Goal: Use online tool/utility: Utilize a website feature to perform a specific function

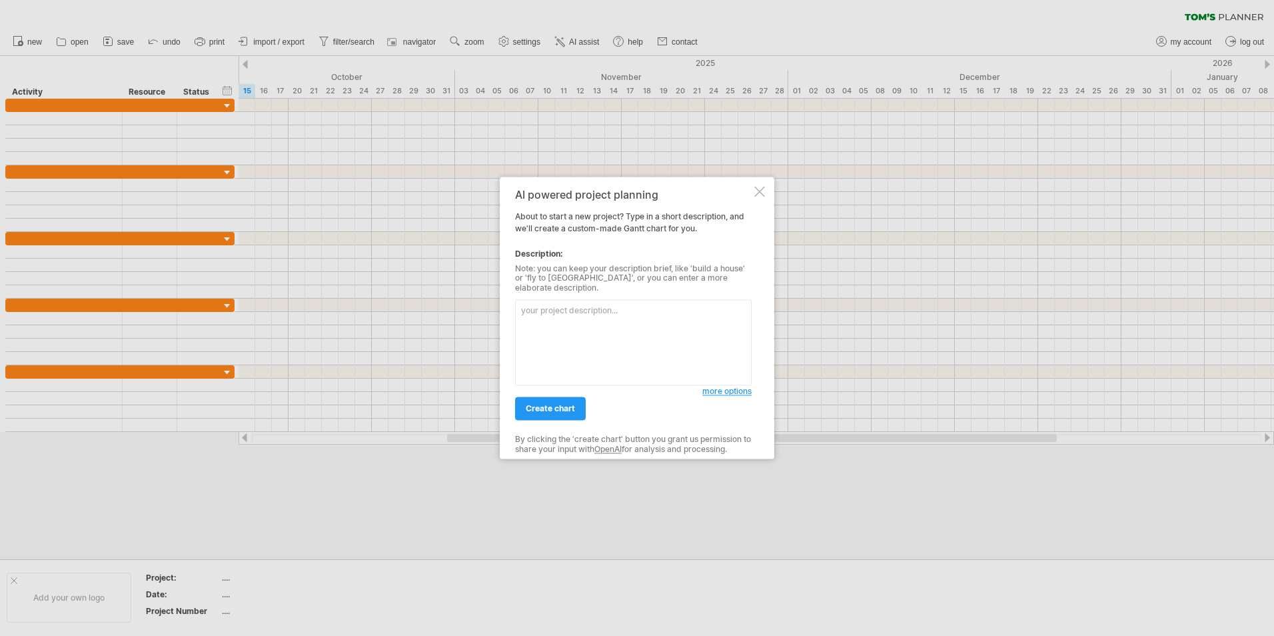
click at [757, 197] on div at bounding box center [760, 191] width 11 height 11
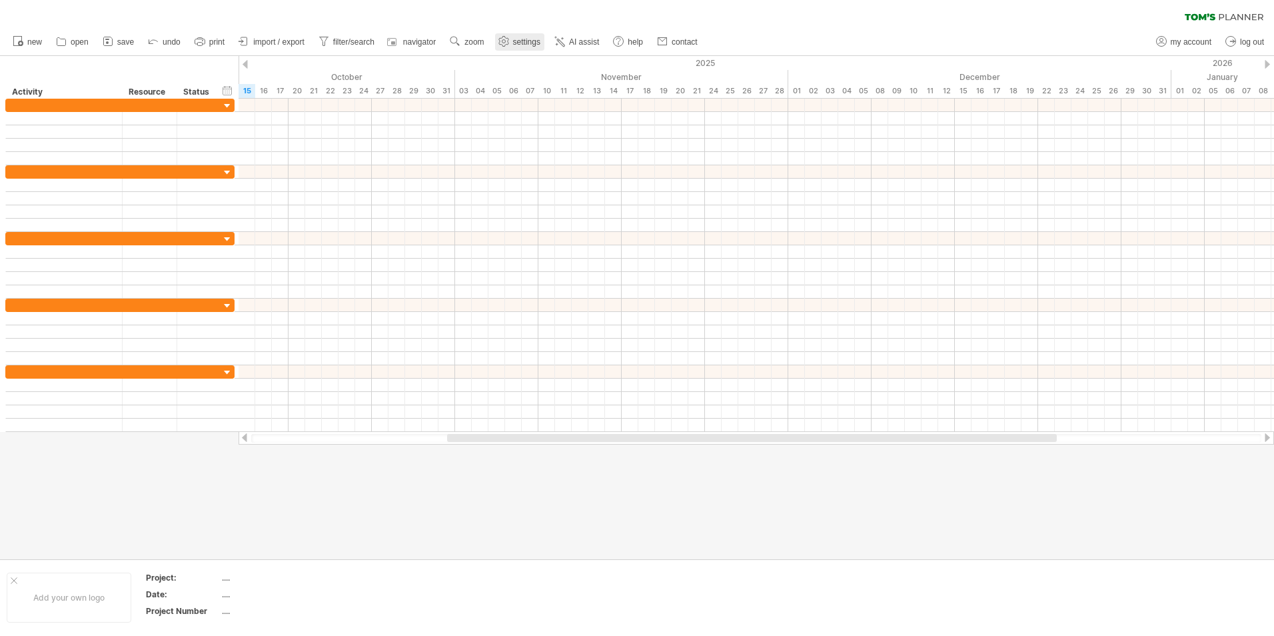
click at [511, 42] on use at bounding box center [503, 41] width 13 height 13
select select "*"
select select "**"
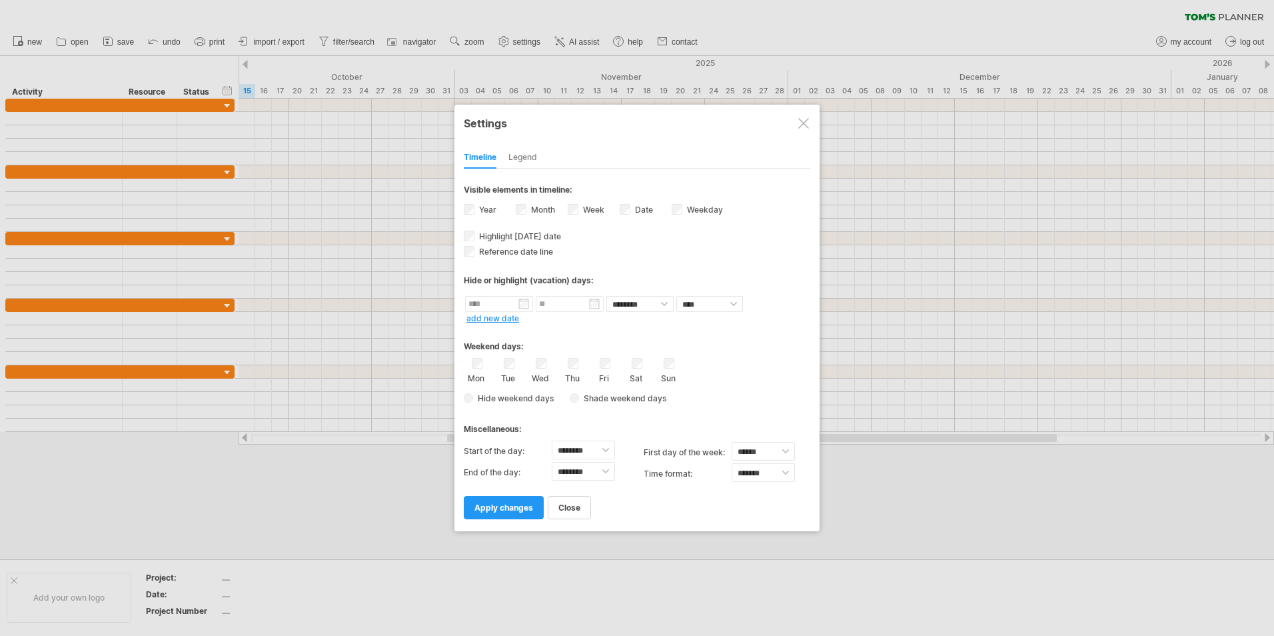
click at [517, 153] on div "Legend" at bounding box center [523, 157] width 29 height 21
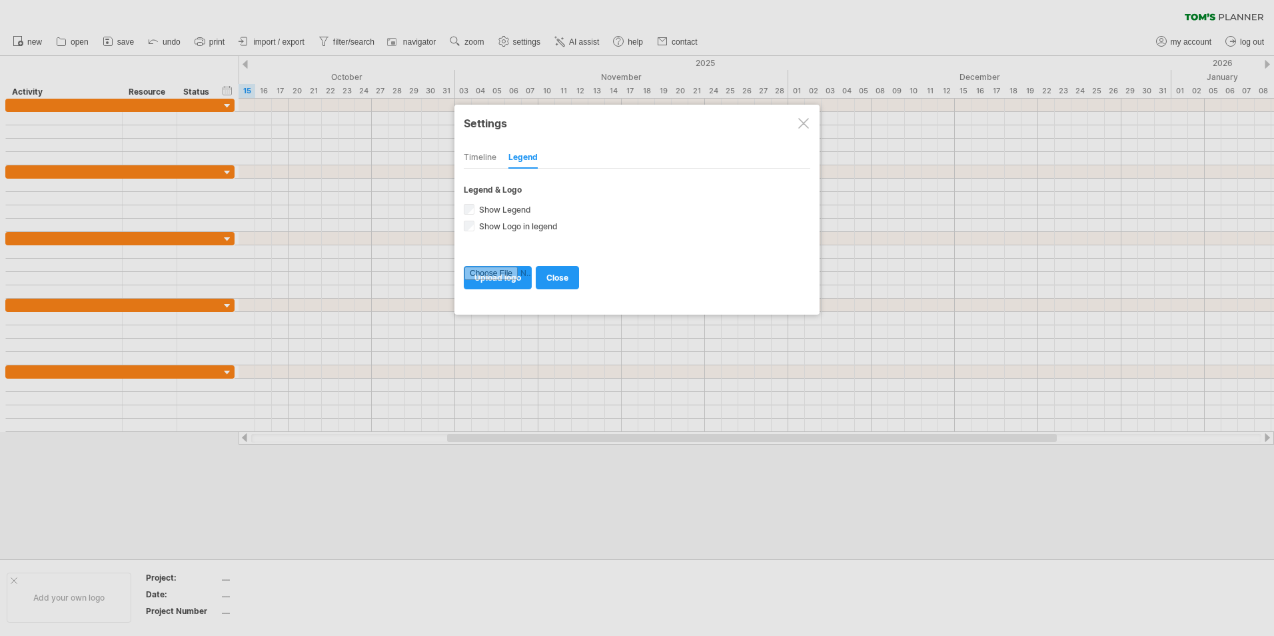
click at [479, 150] on div "Timeline" at bounding box center [480, 157] width 33 height 21
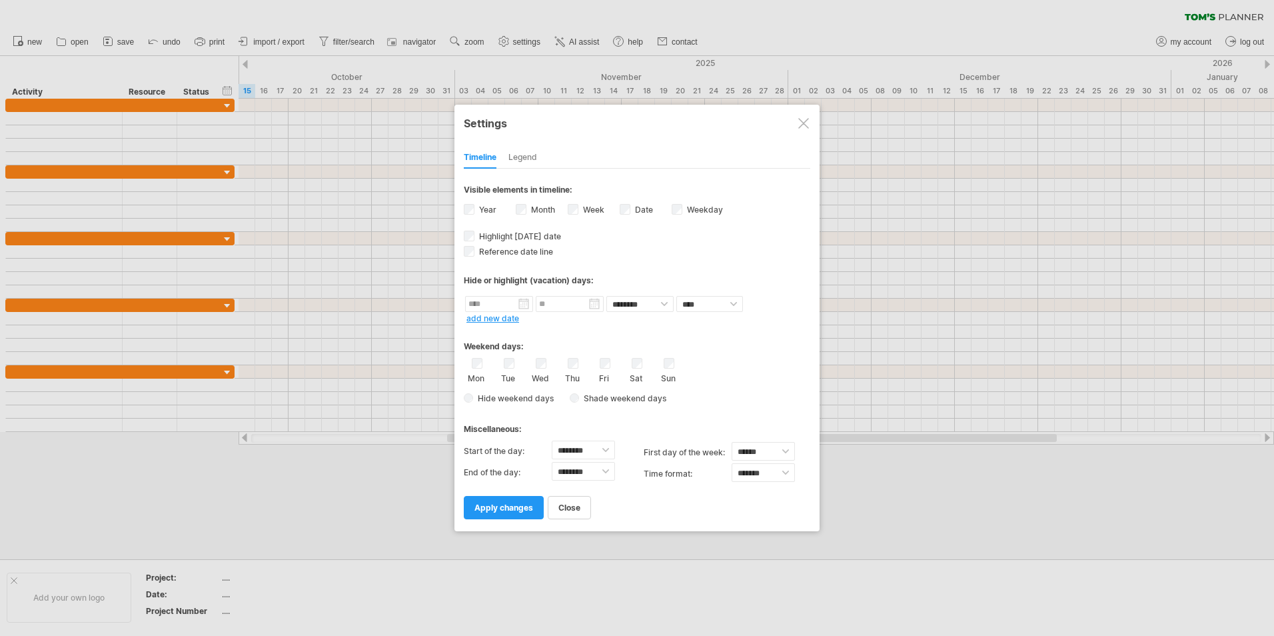
click at [527, 205] on div "Month" at bounding box center [542, 211] width 52 height 18
click at [476, 205] on div "Year" at bounding box center [490, 211] width 52 height 18
click at [661, 357] on div "Weekend days: Mon Tue Wed Thu Fri Sat Sun Hide weekend days" at bounding box center [637, 366] width 347 height 83
click at [663, 367] on div "Sun" at bounding box center [669, 370] width 17 height 25
click at [498, 514] on link "apply changes" at bounding box center [504, 507] width 80 height 23
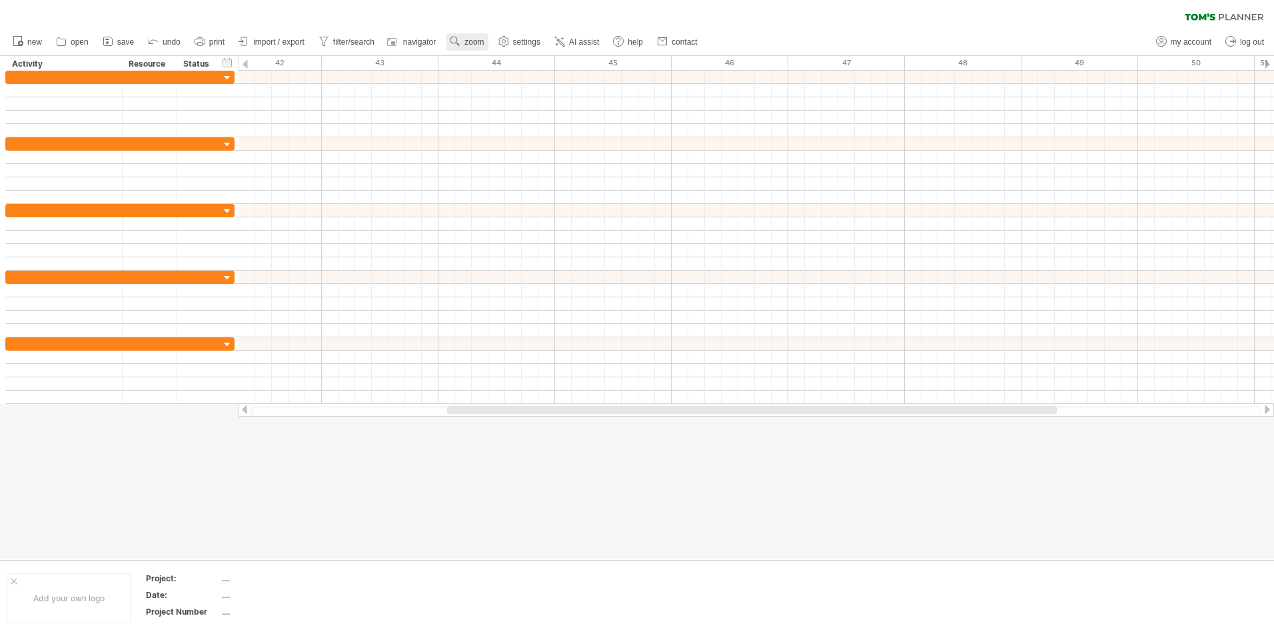
click at [475, 41] on span "zoom" at bounding box center [474, 41] width 19 height 9
click at [516, 37] on link "settings" at bounding box center [519, 41] width 49 height 17
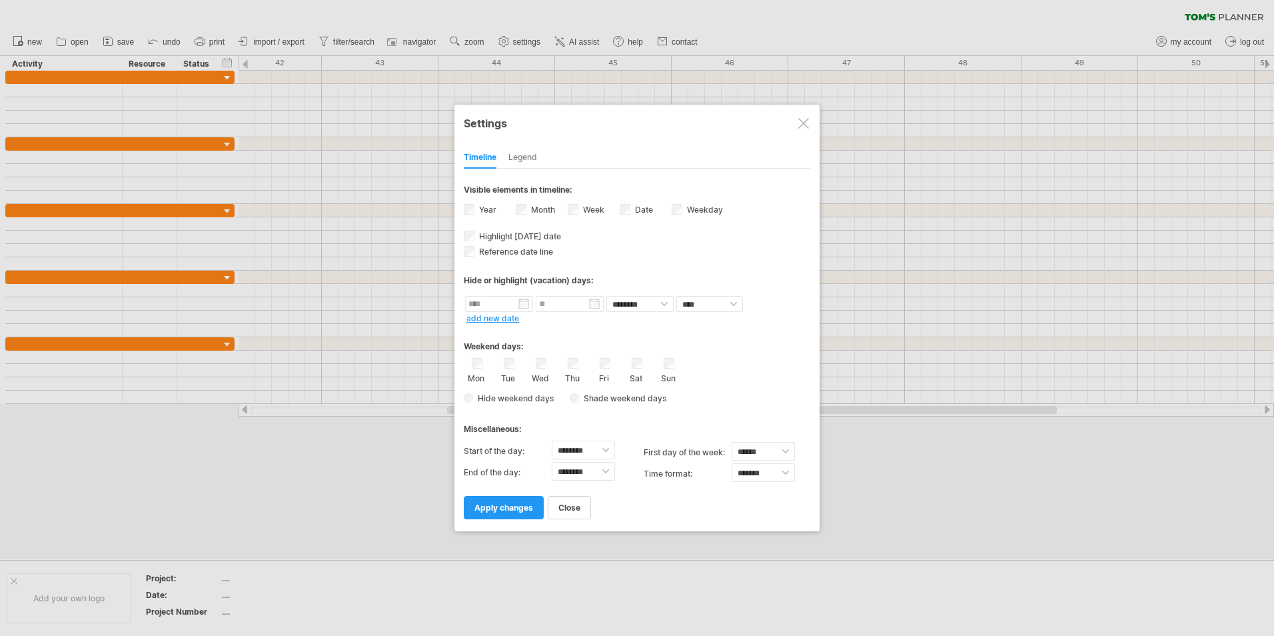
click at [477, 38] on div at bounding box center [637, 318] width 1274 height 636
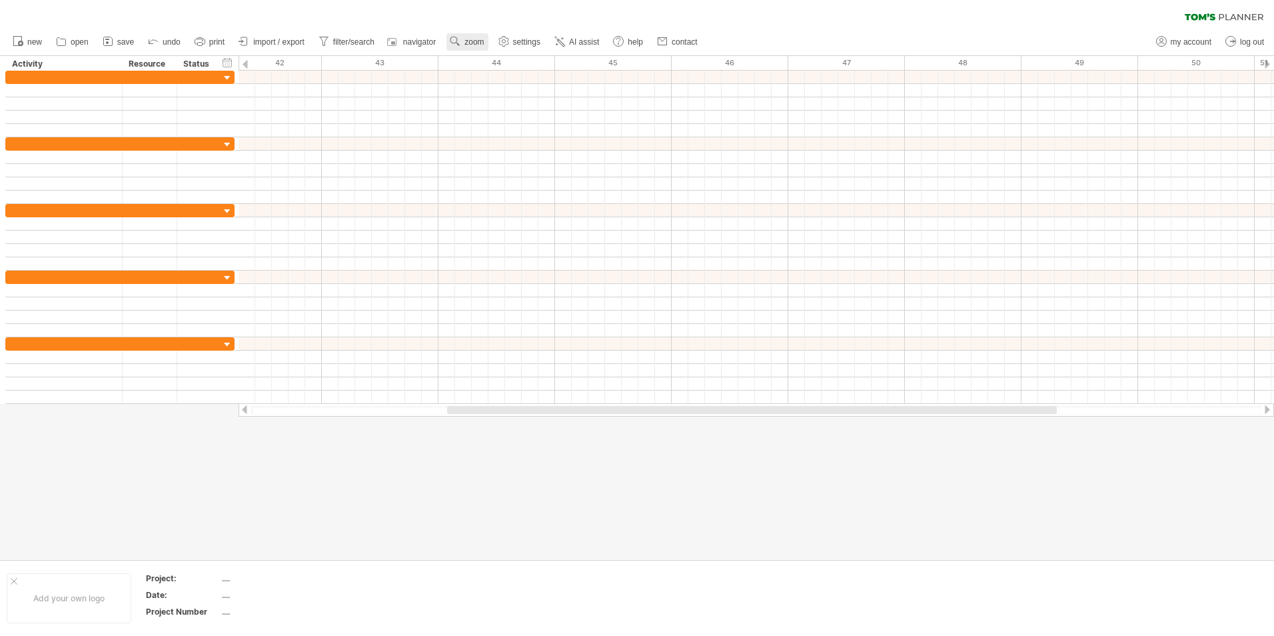
click at [488, 37] on link "zoom" at bounding box center [467, 41] width 41 height 17
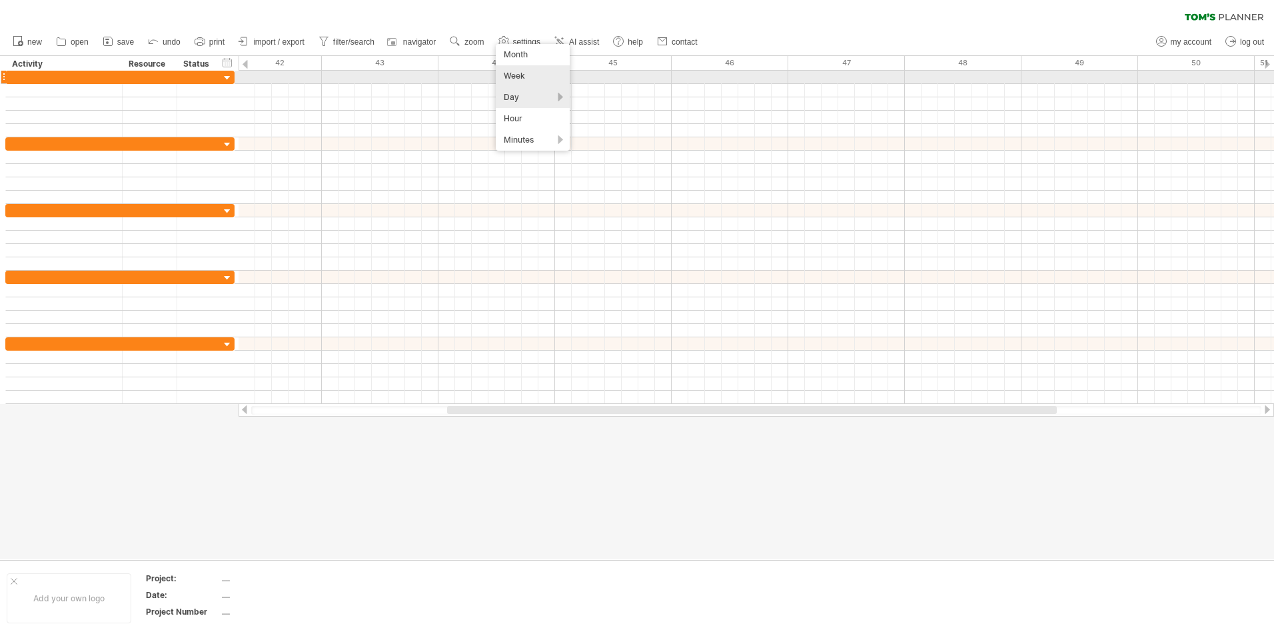
click at [536, 76] on div "Week" at bounding box center [533, 75] width 74 height 21
click at [158, 41] on icon at bounding box center [153, 40] width 13 height 13
click at [177, 39] on span "undo" at bounding box center [172, 41] width 18 height 9
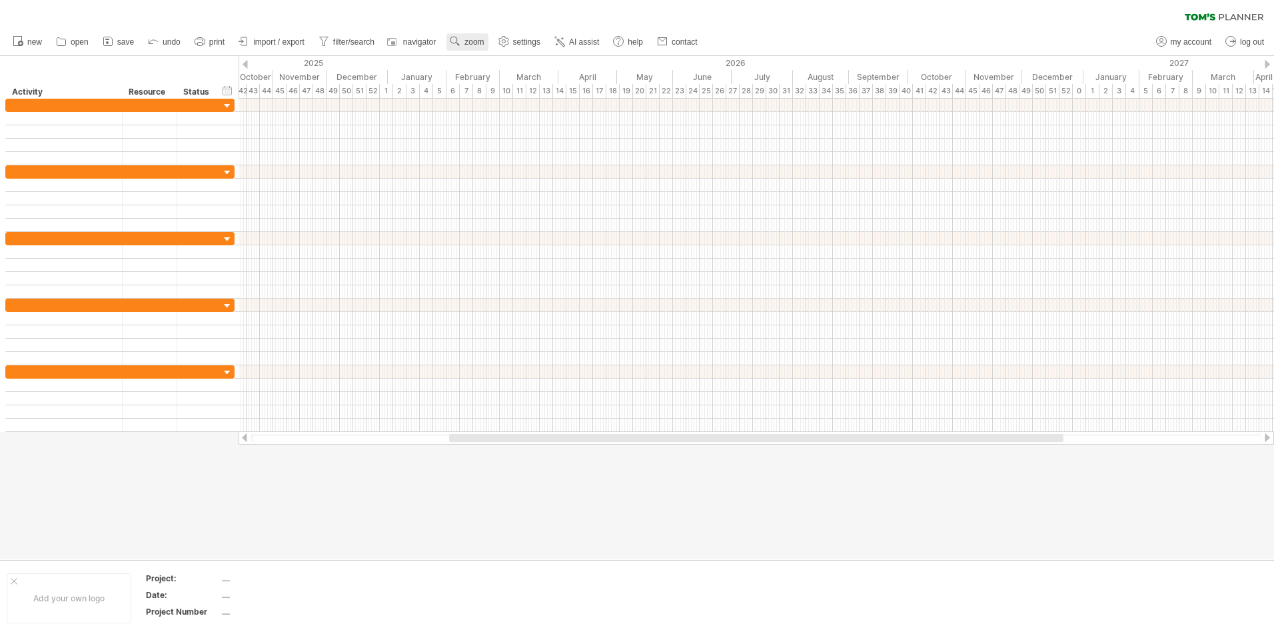
click at [466, 42] on span "zoom" at bounding box center [474, 41] width 19 height 9
click at [497, 73] on div "Week" at bounding box center [510, 80] width 74 height 21
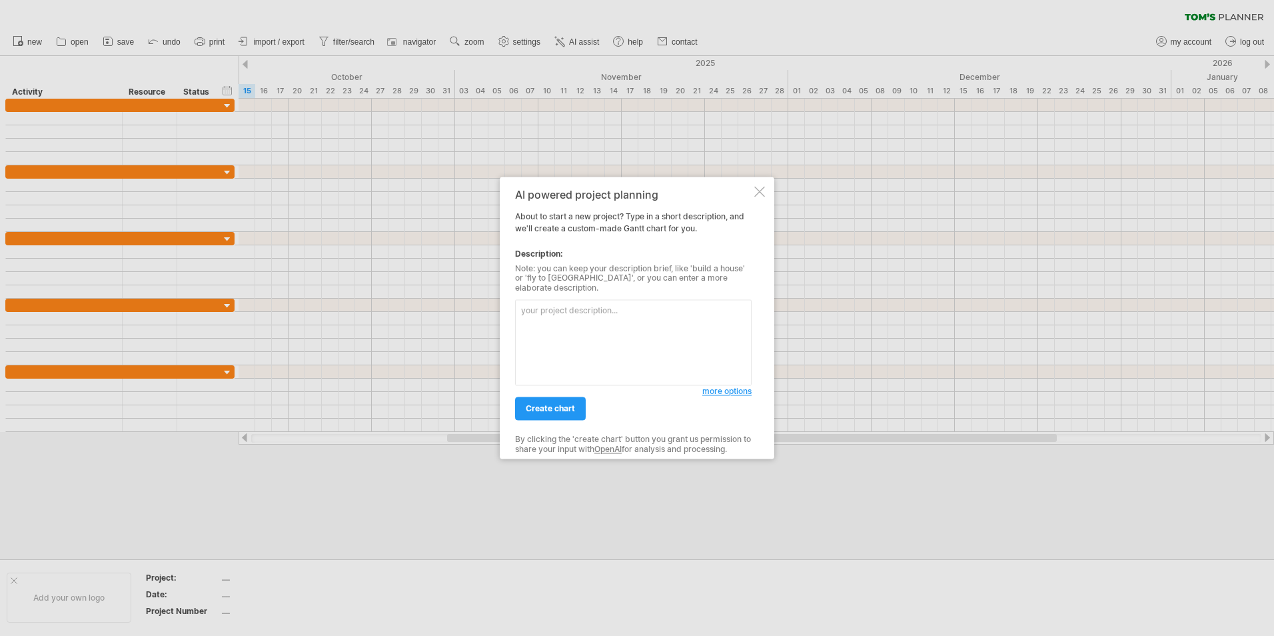
click at [664, 300] on textarea at bounding box center [633, 343] width 237 height 86
type textarea "chart from [DATE] to [DATE], dont put each day in the timeline but each week be…"
click at [531, 397] on link "create chart" at bounding box center [550, 408] width 71 height 23
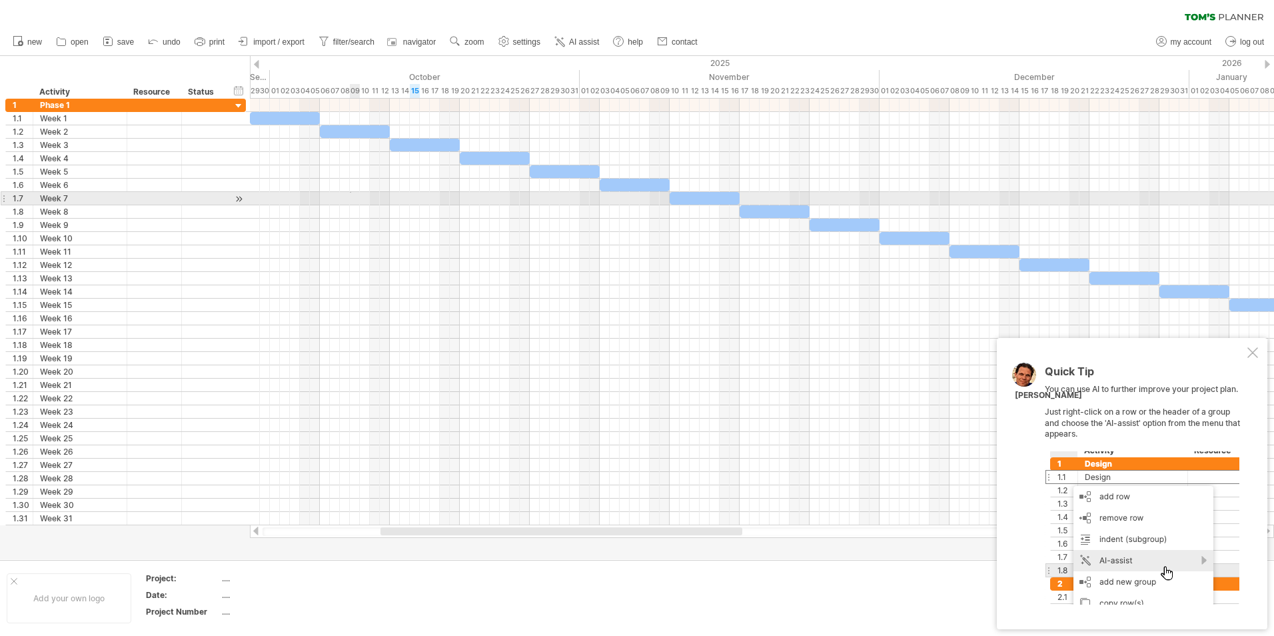
click at [352, 192] on div at bounding box center [762, 198] width 1025 height 13
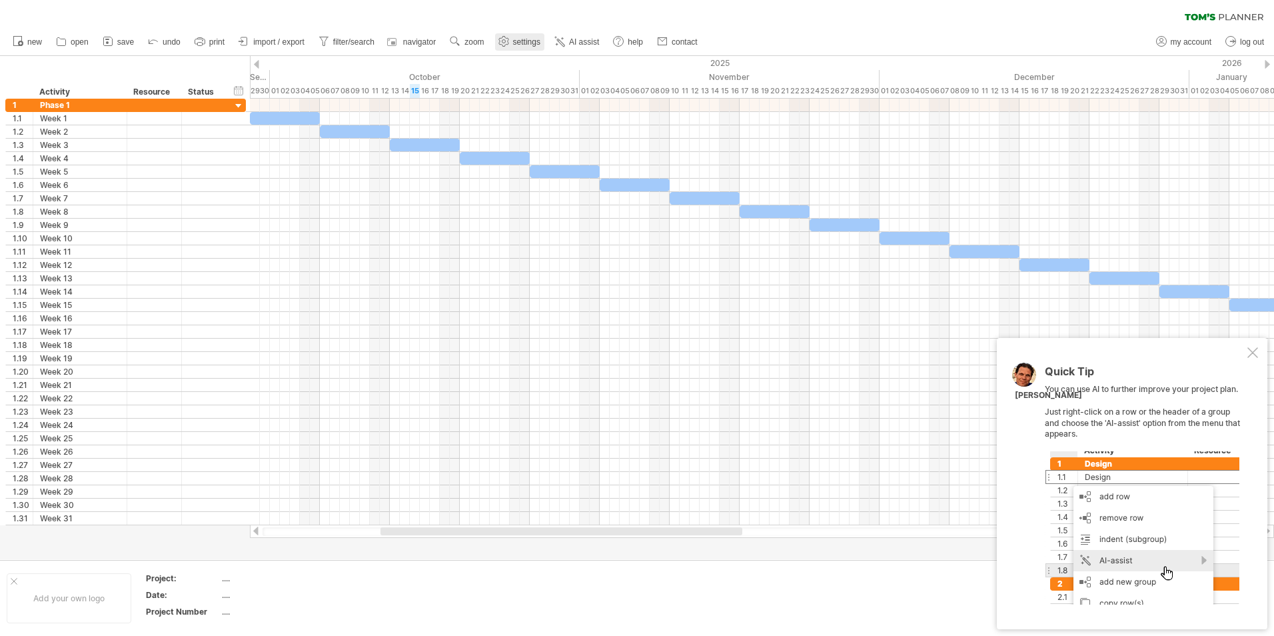
click at [533, 39] on span "settings" at bounding box center [526, 41] width 27 height 9
select select "*"
select select "**"
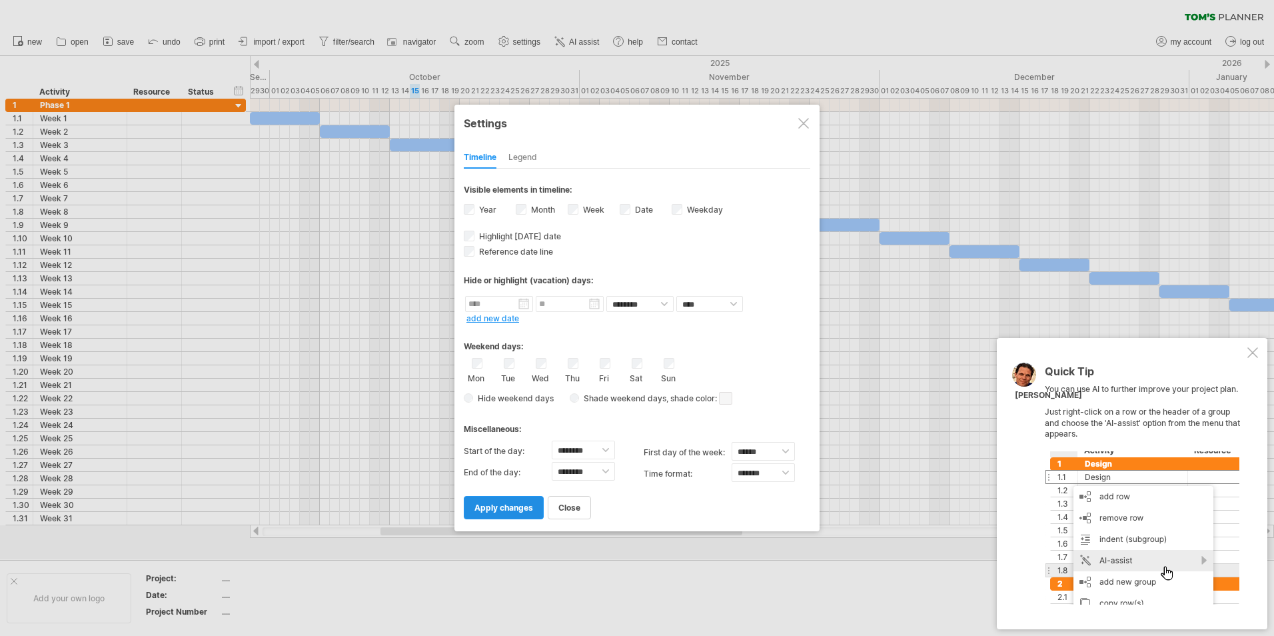
click at [497, 508] on span "apply changes" at bounding box center [504, 508] width 59 height 10
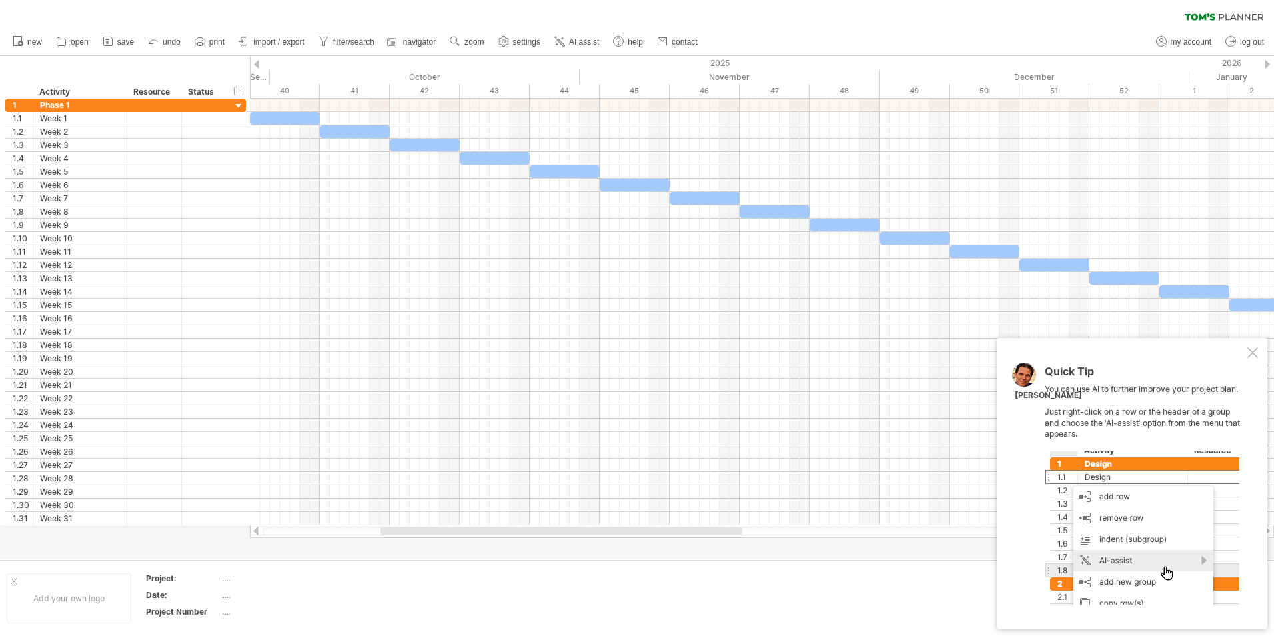
click at [258, 66] on div at bounding box center [256, 64] width 5 height 9
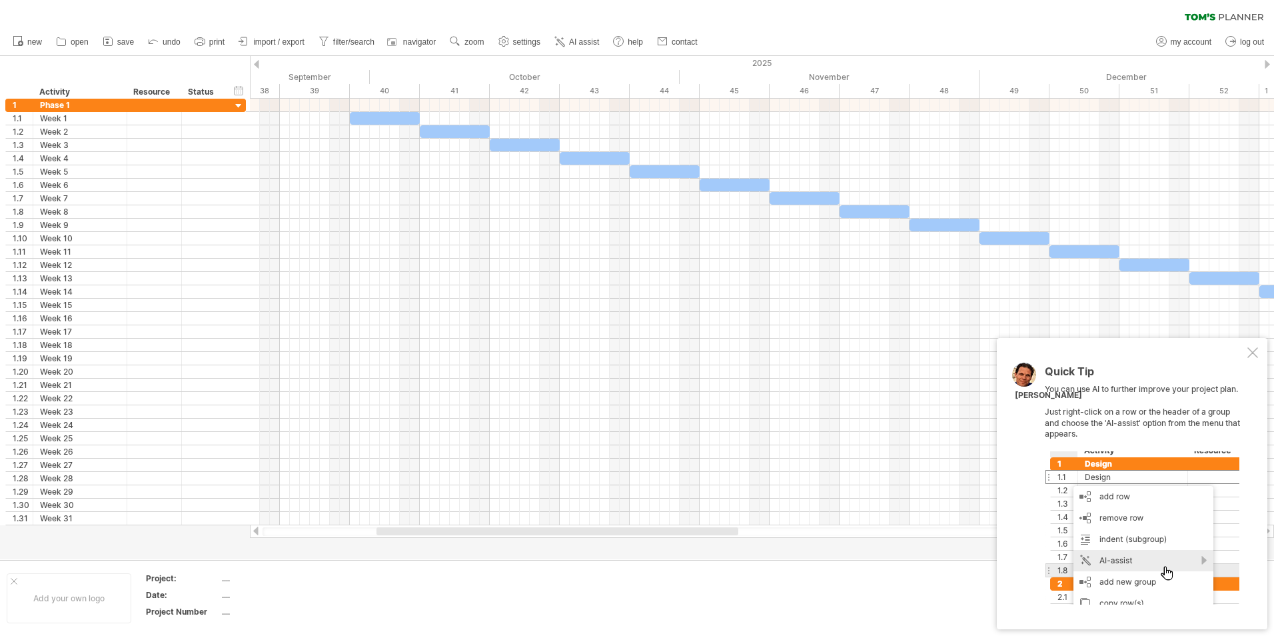
click at [258, 66] on div at bounding box center [256, 64] width 5 height 9
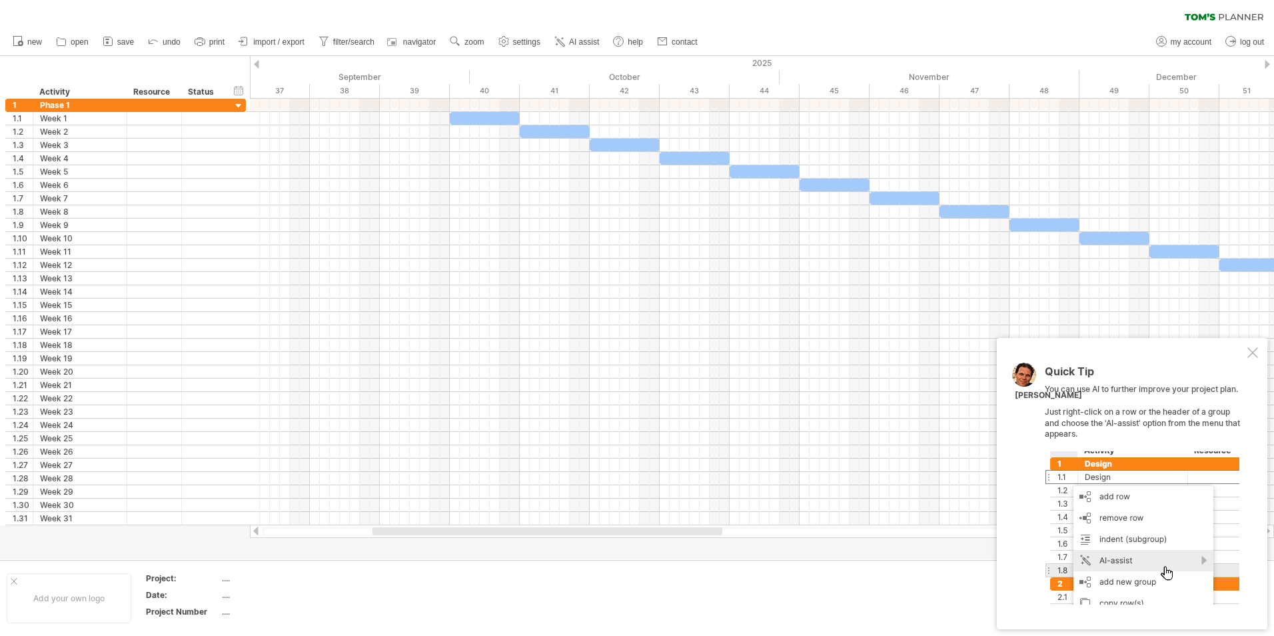
click at [258, 66] on div at bounding box center [256, 64] width 5 height 9
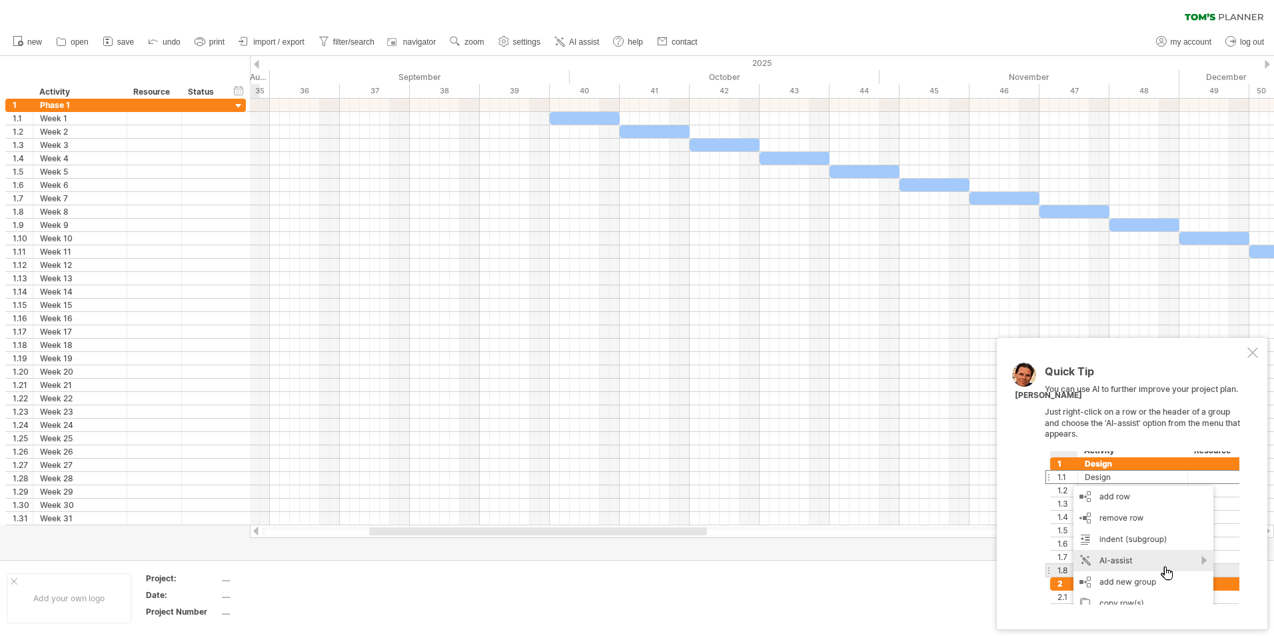
click at [258, 66] on div at bounding box center [256, 64] width 5 height 9
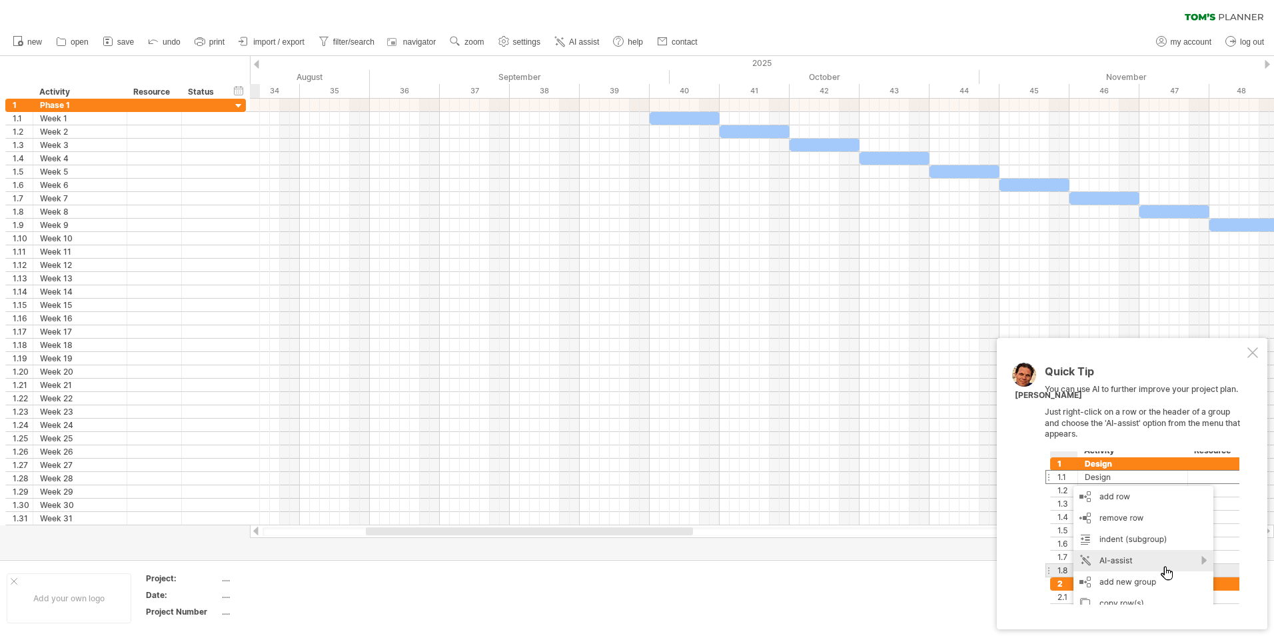
click at [258, 66] on div at bounding box center [256, 64] width 5 height 9
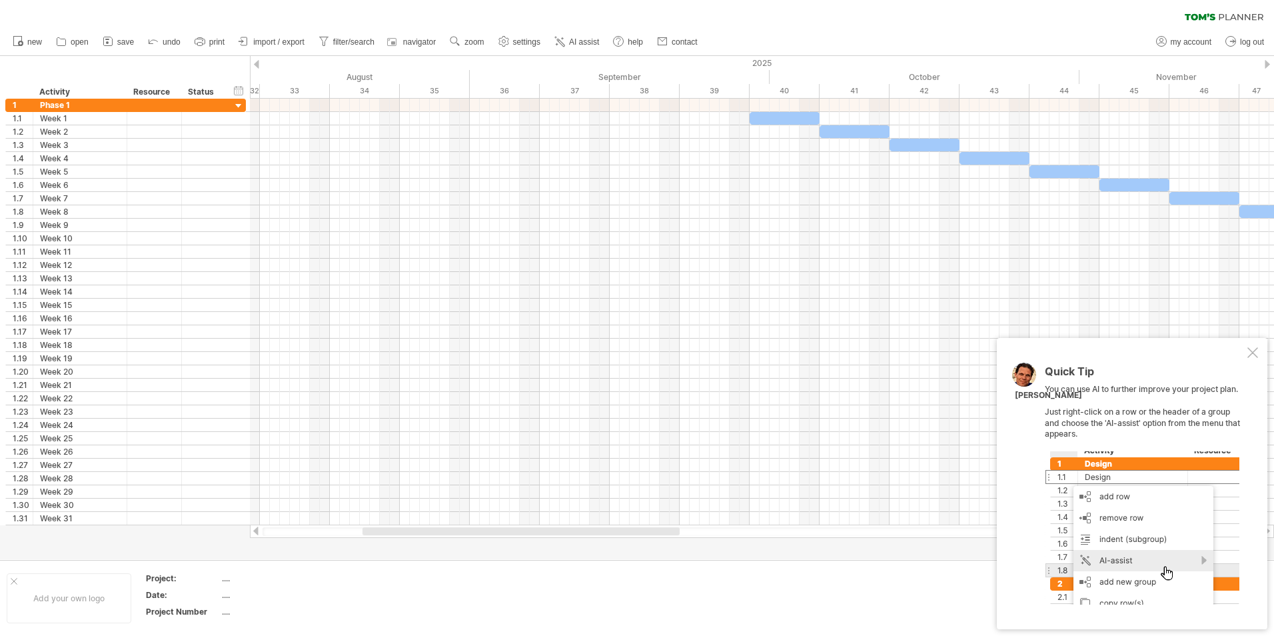
click at [1264, 57] on div "2025" at bounding box center [430, 63] width 2520 height 14
click at [1268, 63] on div at bounding box center [1267, 64] width 5 height 9
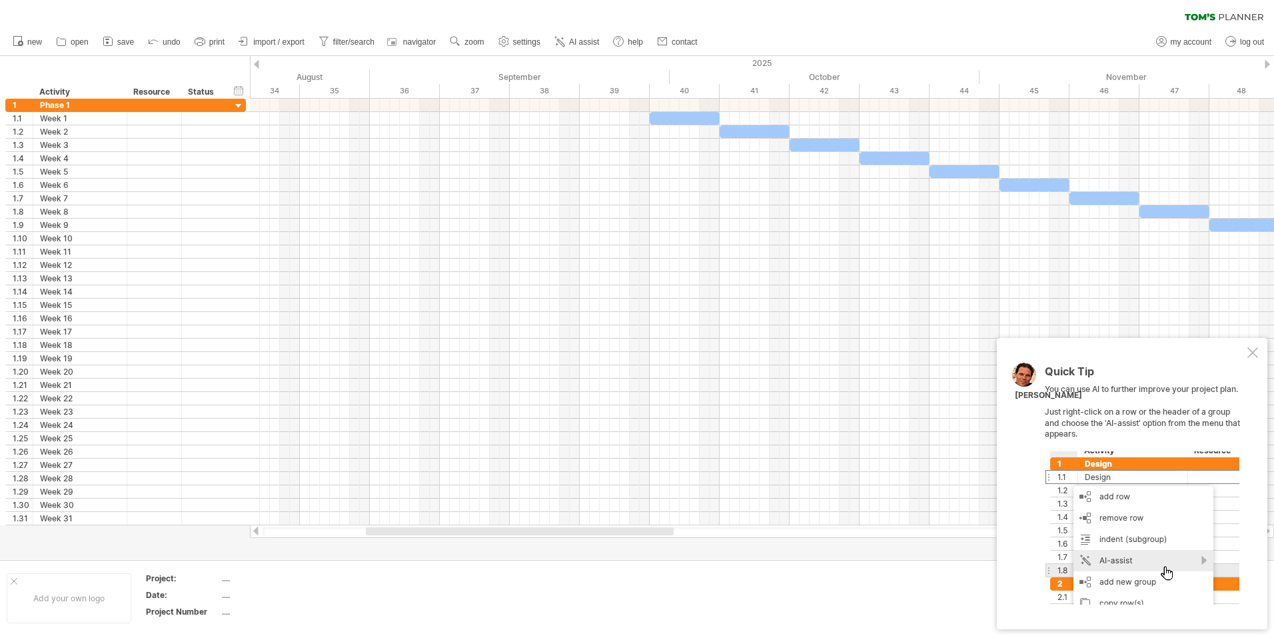
click at [1268, 63] on div at bounding box center [1267, 64] width 5 height 9
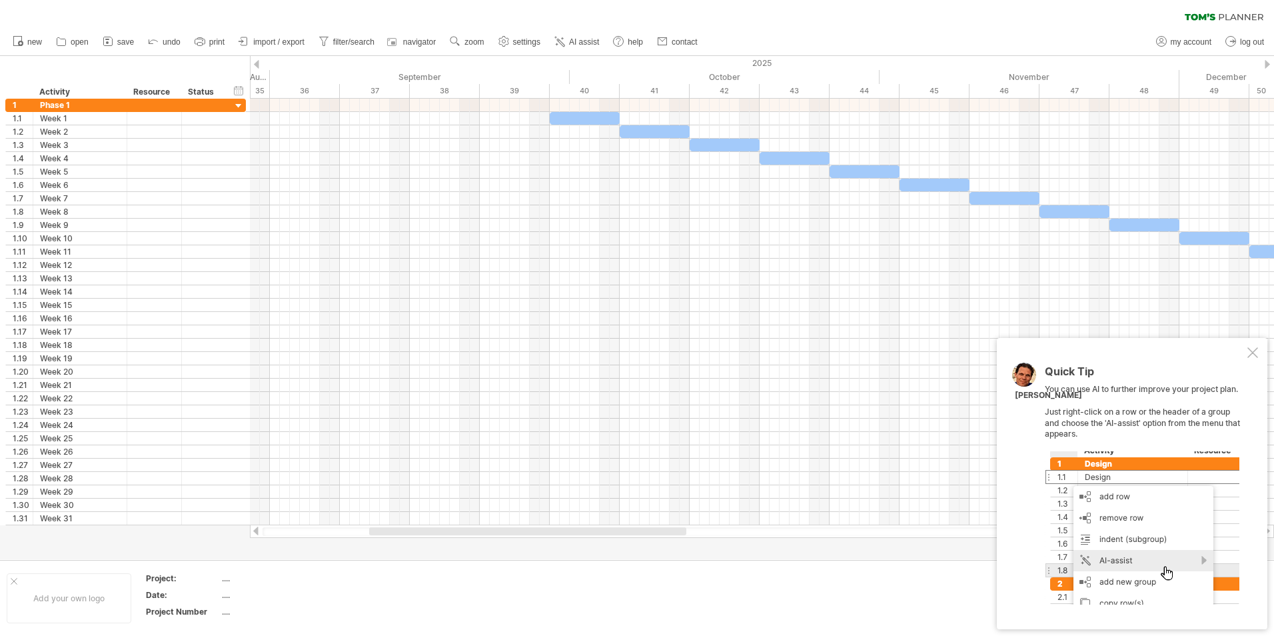
click at [1268, 63] on div at bounding box center [1267, 64] width 5 height 9
